Goal: Task Accomplishment & Management: Use online tool/utility

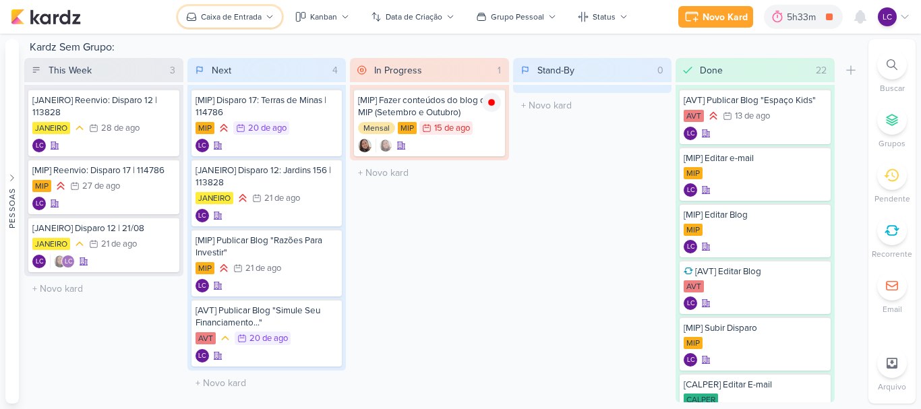
click at [227, 19] on div "Caixa de Entrada" at bounding box center [231, 17] width 61 height 12
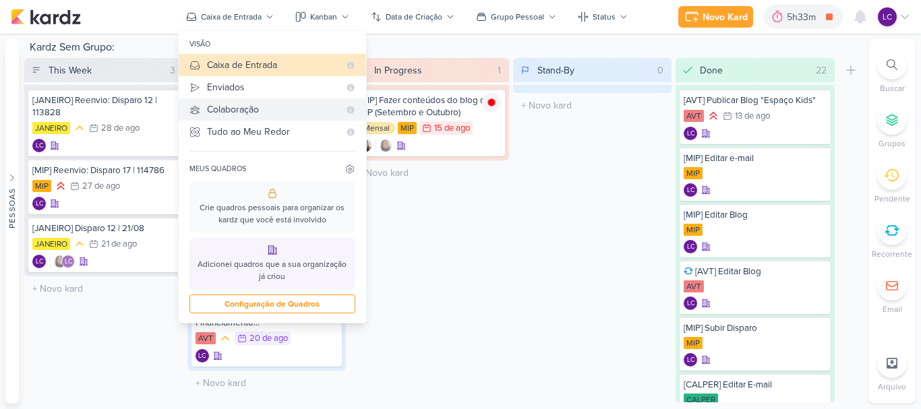
click at [241, 106] on div "Colaboração" at bounding box center [273, 110] width 132 height 14
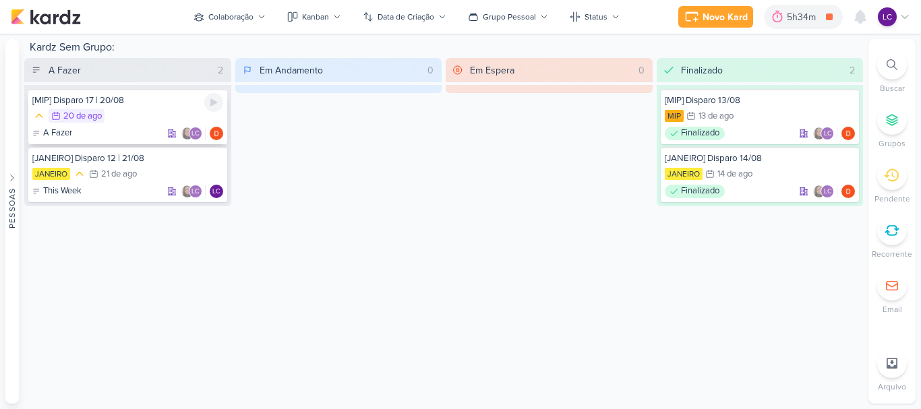
click at [128, 123] on div "20/8 20 de ago" at bounding box center [127, 116] width 191 height 15
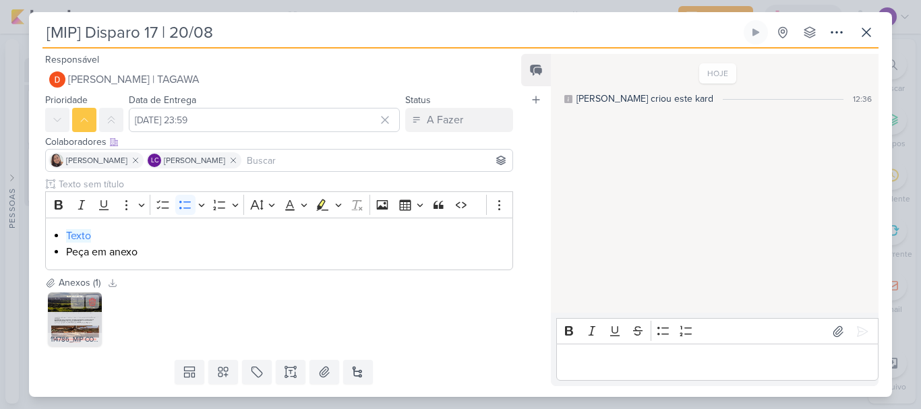
click at [74, 320] on img at bounding box center [75, 320] width 54 height 54
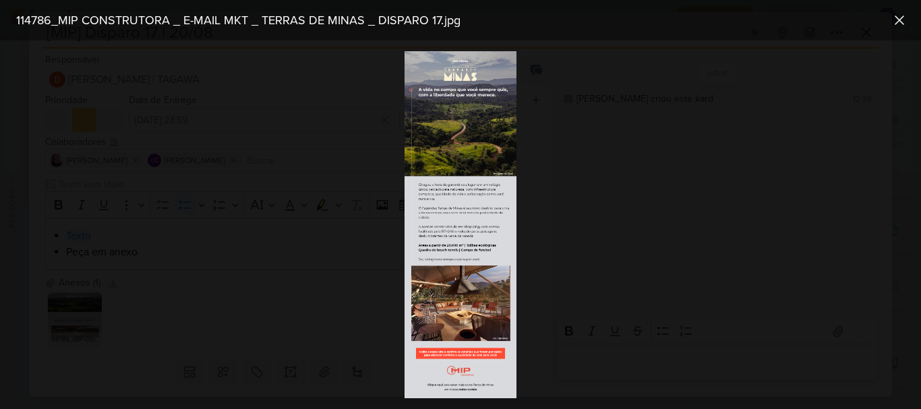
click at [445, 109] on img at bounding box center [461, 224] width 112 height 347
click at [905, 15] on icon at bounding box center [900, 20] width 16 height 16
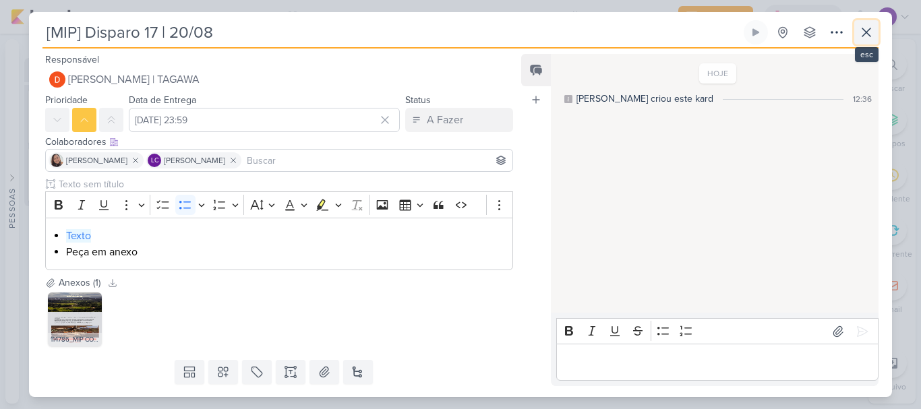
click at [871, 29] on icon at bounding box center [867, 32] width 8 height 8
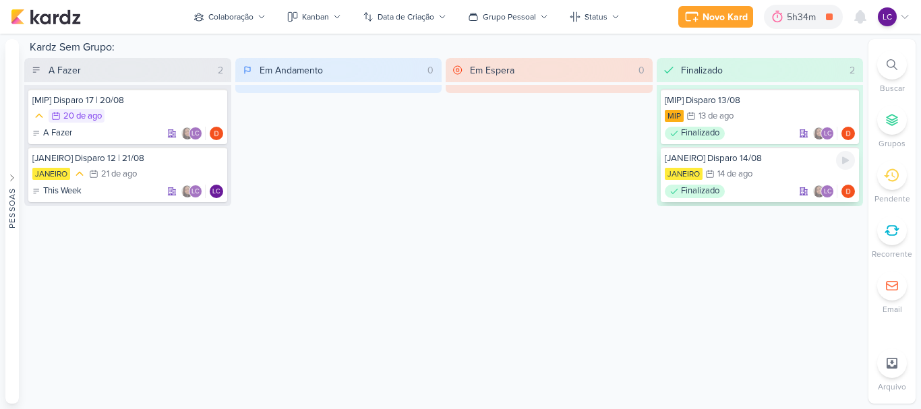
click at [772, 158] on div "[JANEIRO] Disparo 14/08" at bounding box center [760, 158] width 191 height 12
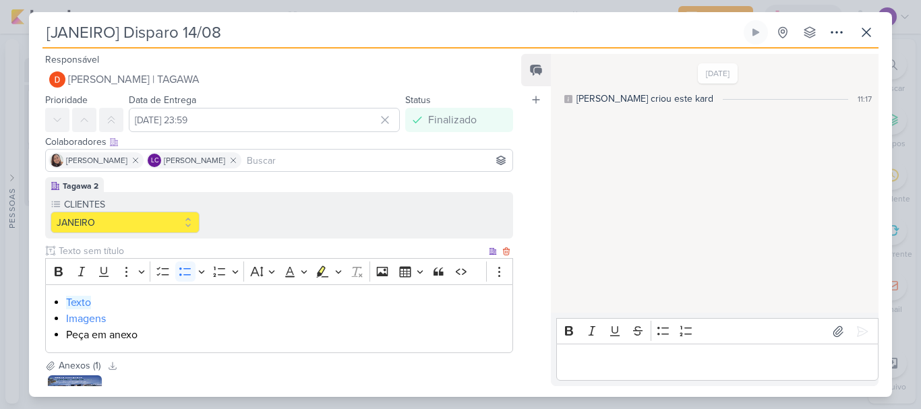
scroll to position [121, 0]
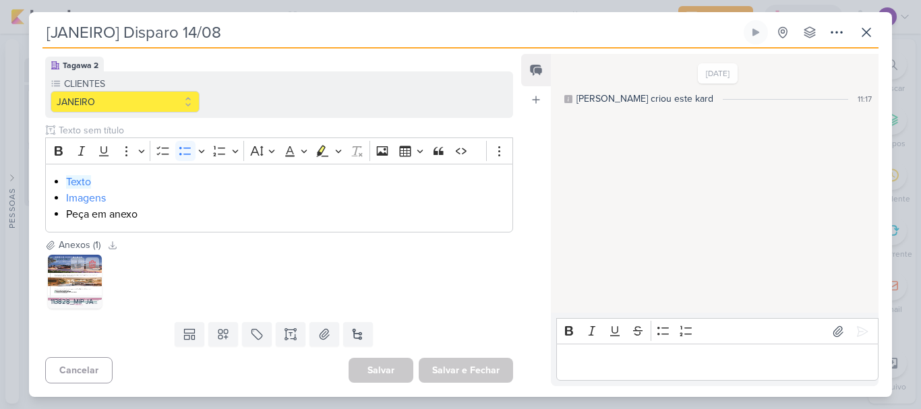
click at [75, 280] on img at bounding box center [75, 282] width 54 height 54
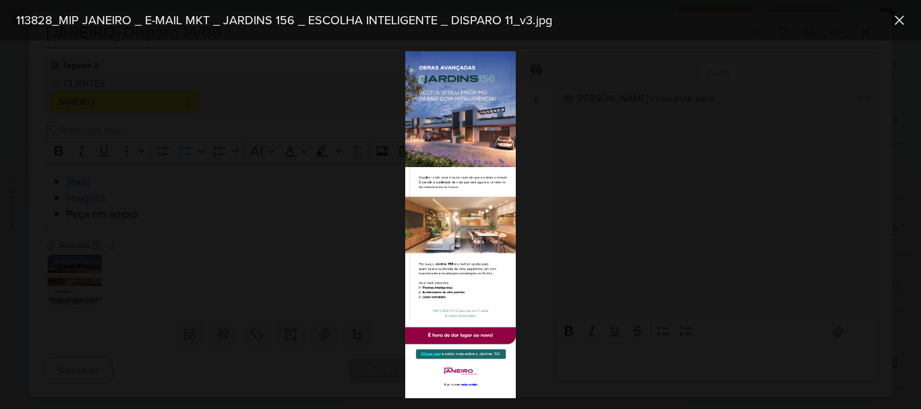
click at [823, 158] on div at bounding box center [460, 224] width 921 height 369
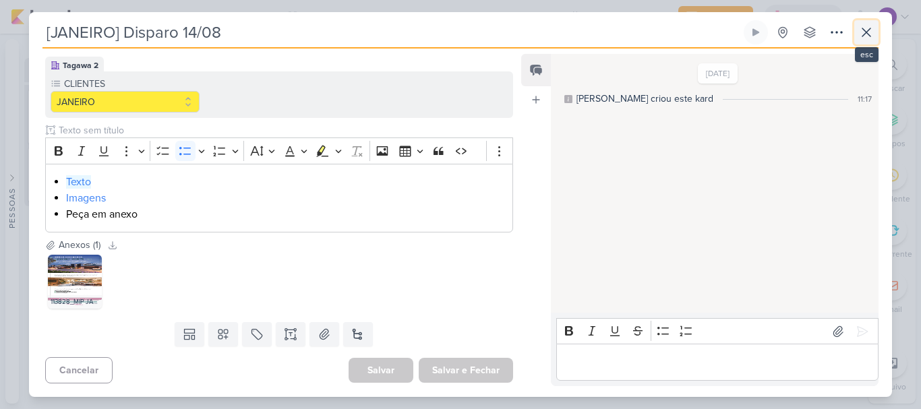
click at [867, 40] on icon at bounding box center [867, 32] width 16 height 16
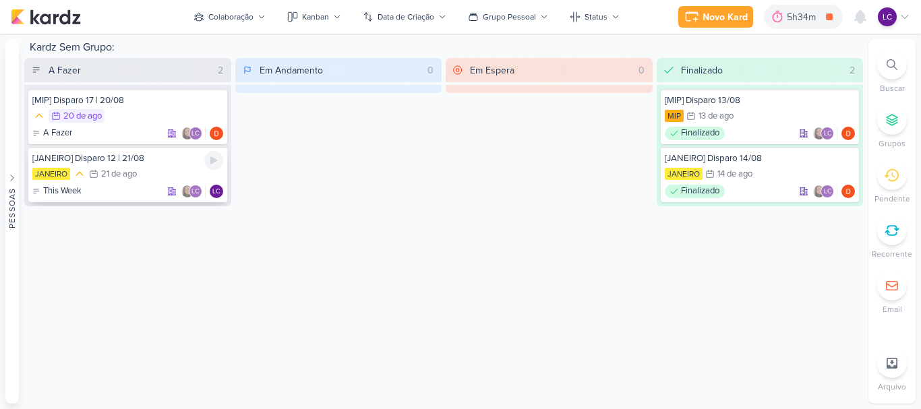
click at [94, 165] on div "[JANEIRO] Disparo 12 | 21/08 JANEIRO 21/8 [DATE] This Week LC" at bounding box center [127, 174] width 199 height 55
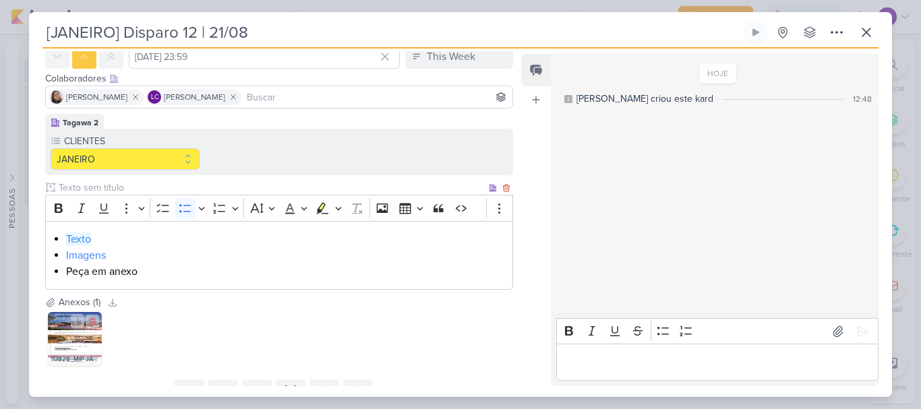
scroll to position [53, 0]
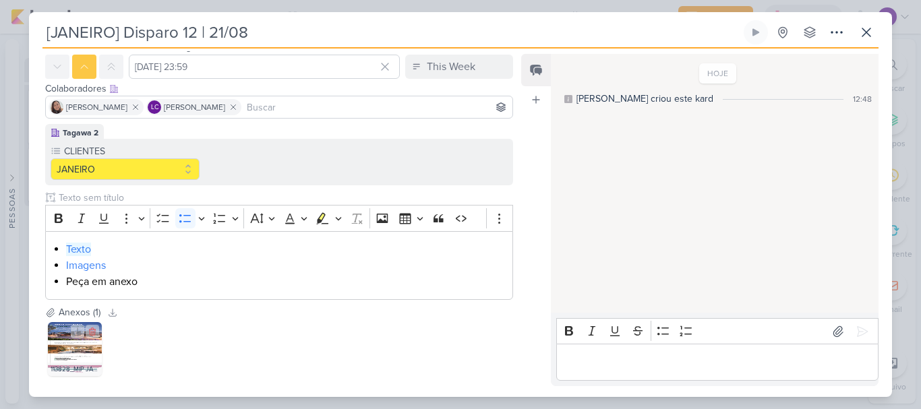
click at [59, 345] on img at bounding box center [75, 349] width 54 height 54
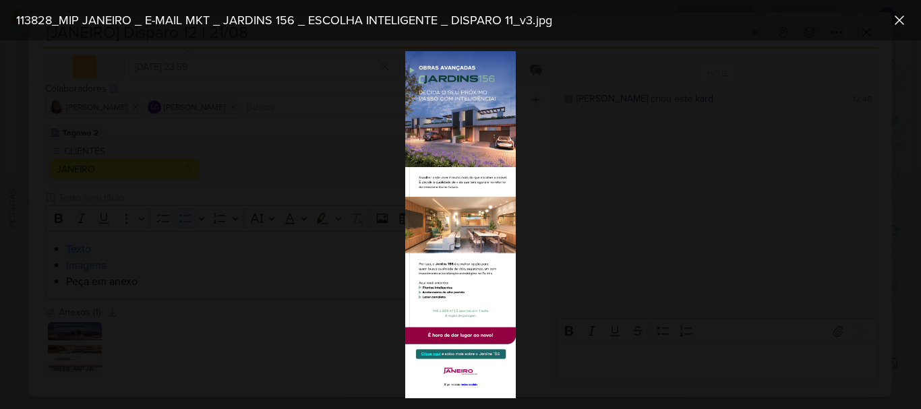
click at [689, 179] on div at bounding box center [460, 224] width 921 height 369
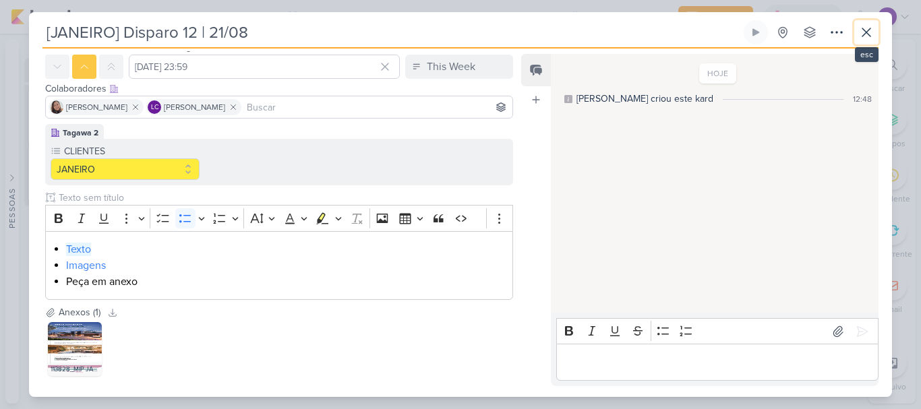
click at [874, 28] on icon at bounding box center [867, 32] width 16 height 16
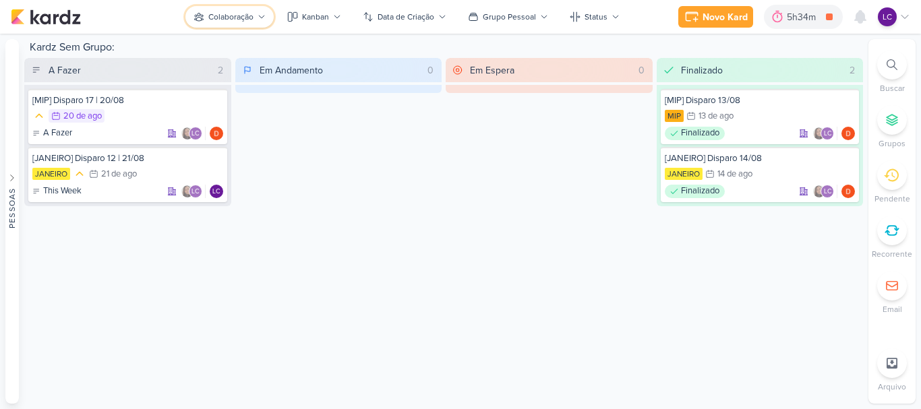
click at [201, 22] on button "Colaboração" at bounding box center [229, 17] width 88 height 22
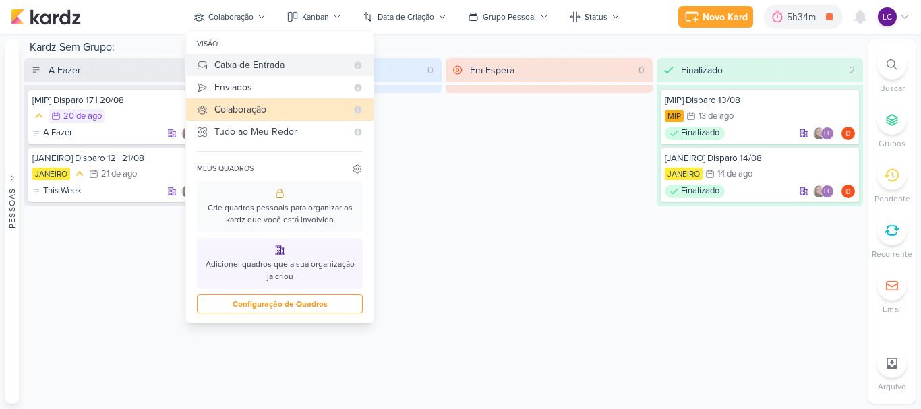
click at [223, 61] on div "Caixa de Entrada" at bounding box center [280, 65] width 132 height 14
